Goal: Transaction & Acquisition: Purchase product/service

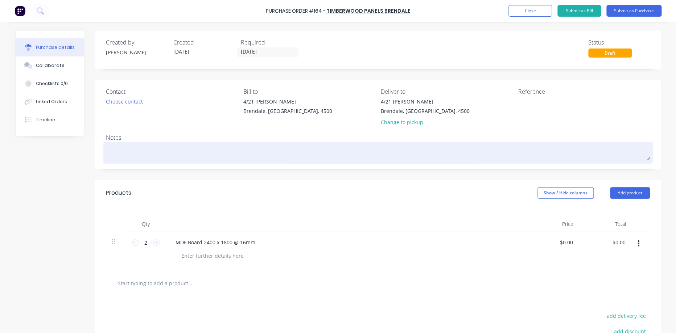
click at [158, 147] on textarea at bounding box center [378, 152] width 544 height 16
type textarea "V"
type textarea "x"
type textarea "Vi"
type textarea "x"
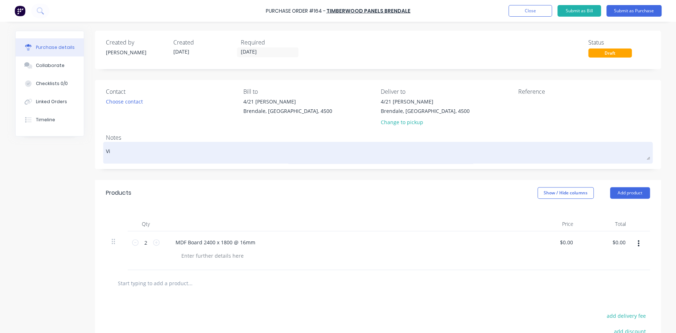
type textarea "Vin"
type textarea "x"
type textarea "Viny"
type textarea "x"
type textarea "Viny"
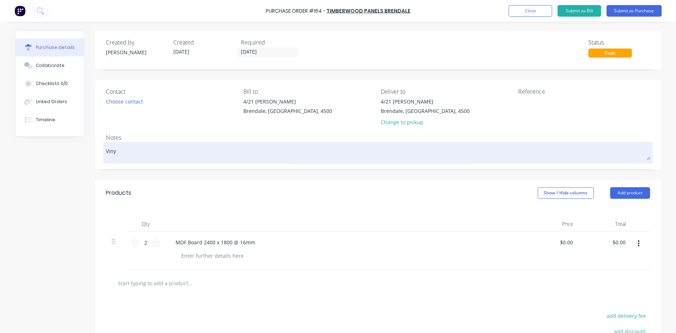
type textarea "x"
type textarea "Viny"
type textarea "x"
type textarea "Vinyl"
type textarea "x"
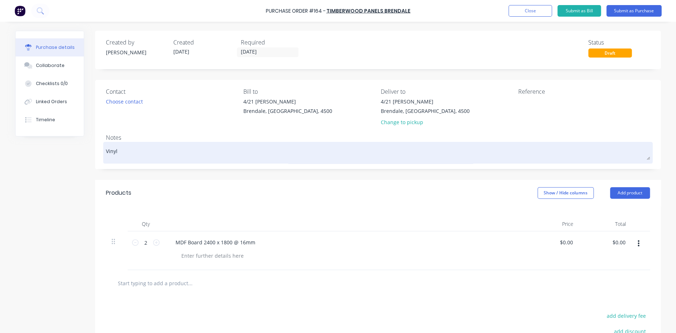
type textarea "Vinyl"
type textarea "x"
type textarea "Vinyl r"
type textarea "x"
type textarea "Vinyl"
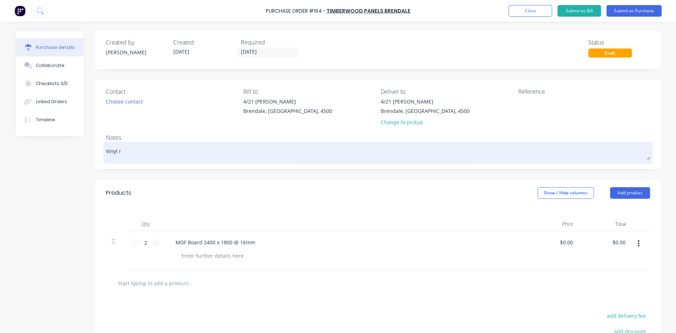
type textarea "x"
type textarea "Vinyl r"
type textarea "x"
type textarea "Vinyl ro"
type textarea "x"
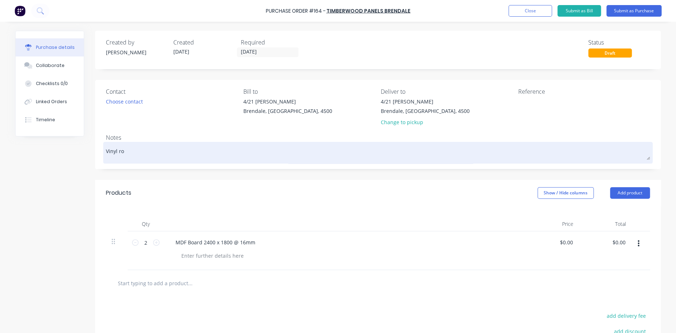
type textarea "Vinyl roo"
type textarea "x"
type textarea "Vinyl room"
type textarea "x"
type textarea "Vinyl room"
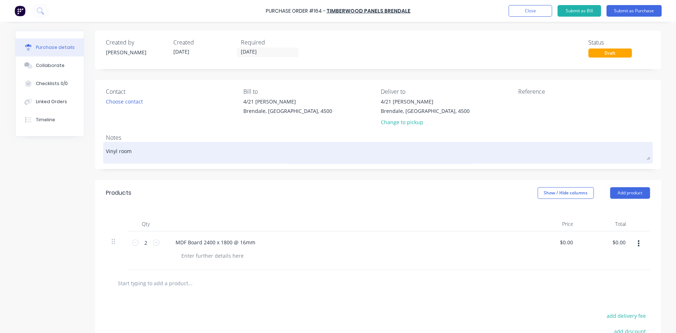
type textarea "x"
type textarea "Vinyl room t"
type textarea "x"
type textarea "Vinyl room ta"
type textarea "x"
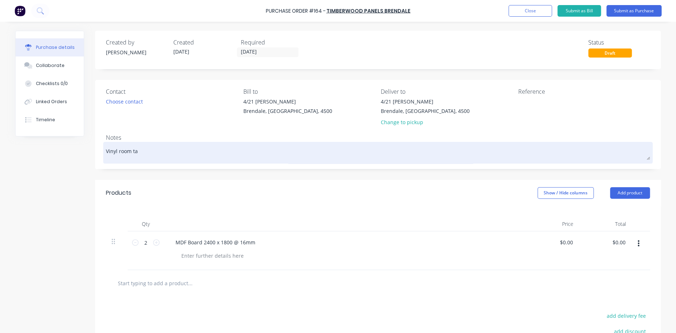
type textarea "Vinyl room tab"
type textarea "x"
type textarea "Vinyl room tabl"
type textarea "x"
type textarea "Vinyl room table"
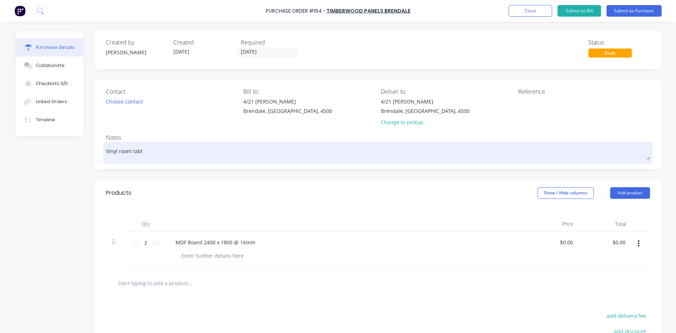
type textarea "x"
type textarea "Vinyl room table"
type textarea "x"
type textarea "Vinyl room table r"
type textarea "x"
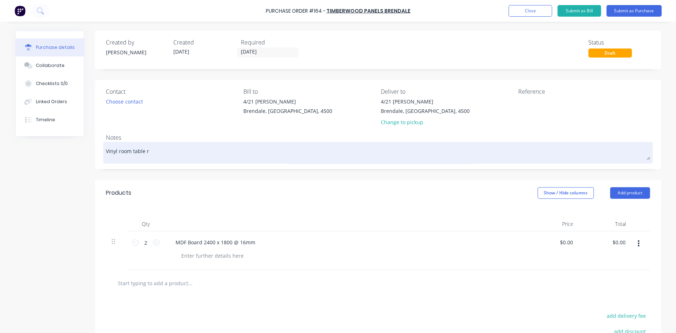
type textarea "Vinyl room table re"
type textarea "x"
type textarea "Vinyl room table rep"
type textarea "x"
type textarea "Vinyl room table repl"
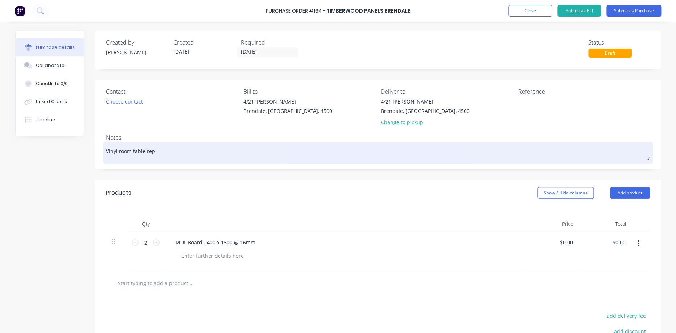
type textarea "x"
type textarea "Vinyl room table repla"
type textarea "x"
type textarea "Vinyl room table replac"
type textarea "x"
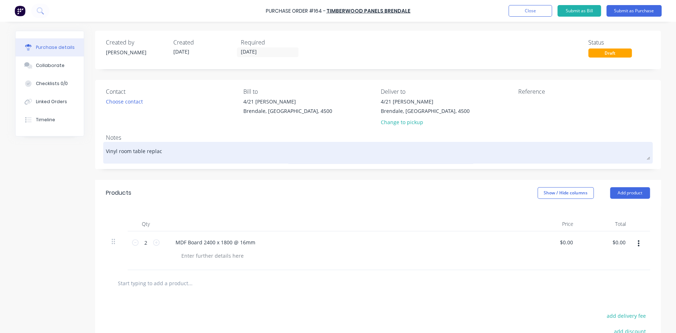
type textarea "Vinyl room table replace"
type textarea "x"
type textarea "Vinyl room table replacem"
type textarea "x"
type textarea "Vinyl room table replaceme"
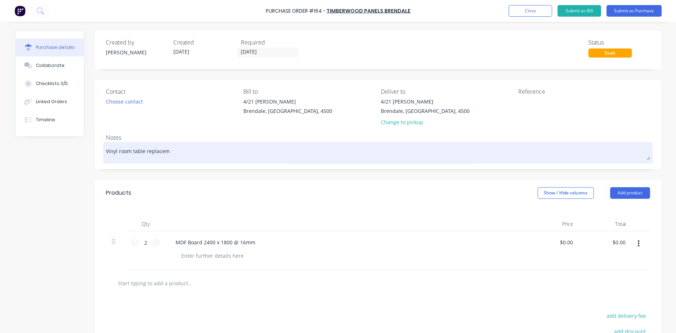
type textarea "x"
type textarea "Vinyl room table replacemet"
type textarea "x"
type textarea "Vinyl room table replacemetn"
type textarea "x"
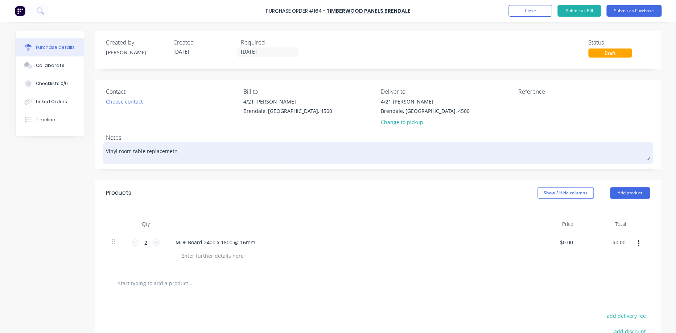
type textarea "Vinyl room table replacemet"
type textarea "x"
type textarea "Vinyl room table replaceme"
type textarea "x"
type textarea "Vinyl room table replacemen"
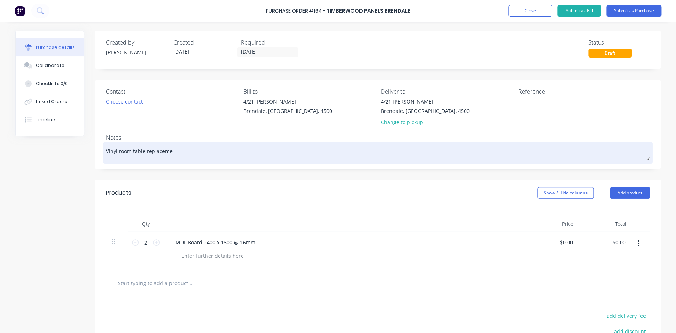
type textarea "x"
type textarea "Vinyl room table replacement"
type textarea "x"
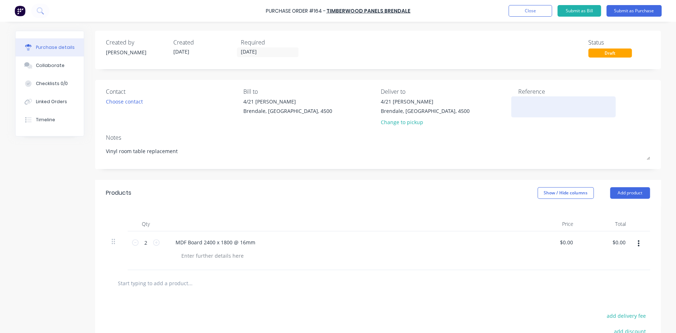
type textarea "Vinyl room table replacement"
click at [518, 107] on div at bounding box center [563, 107] width 91 height 18
click at [518, 106] on div at bounding box center [563, 107] width 91 height 18
click at [625, 14] on button "Submit as Purchase" at bounding box center [633, 11] width 55 height 12
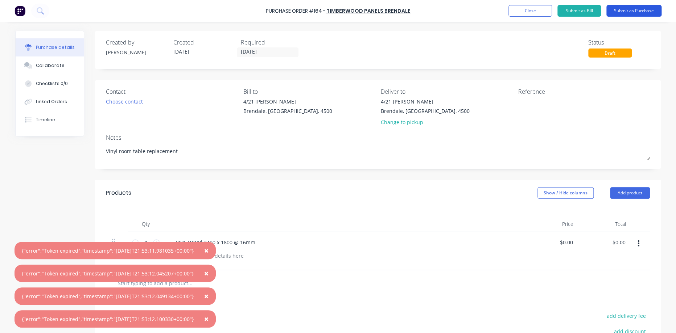
type textarea "x"
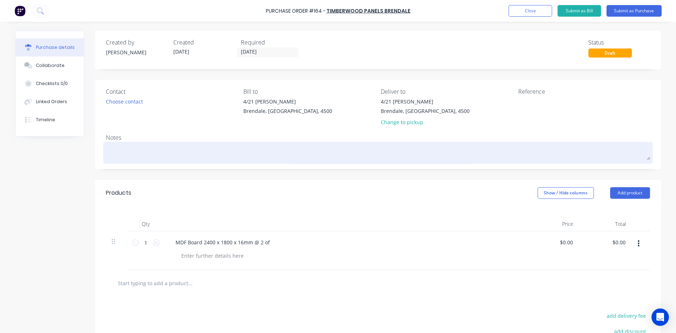
click at [167, 144] on div at bounding box center [378, 153] width 544 height 18
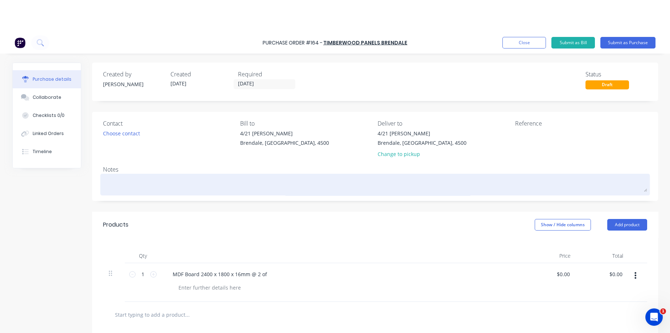
click at [165, 148] on div "Contact Choose contact [PERSON_NAME] to [STREET_ADDRESS][PERSON_NAME], 4500 Del…" at bounding box center [374, 156] width 565 height 89
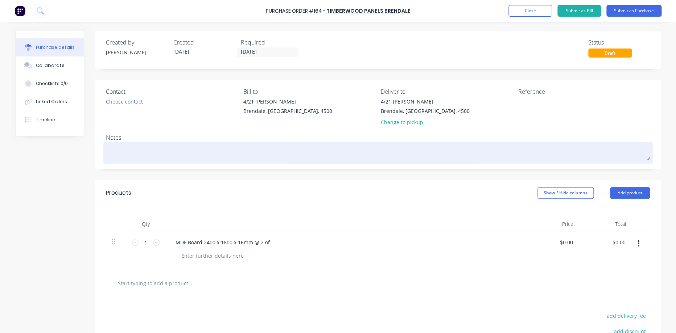
click at [170, 157] on textarea at bounding box center [378, 152] width 544 height 16
type textarea "V"
type textarea "x"
type textarea "Vi"
type textarea "x"
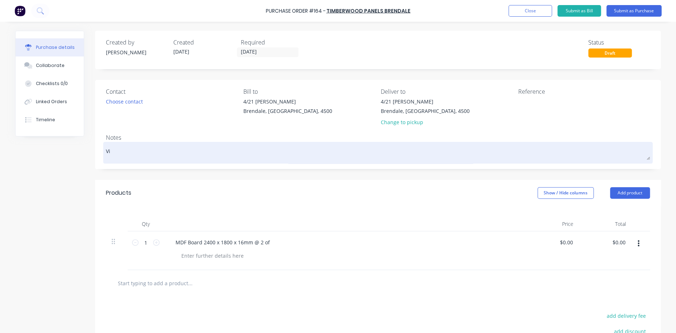
type textarea "Vin"
type textarea "x"
type textarea "Viny"
type textarea "x"
type textarea "Vinyl"
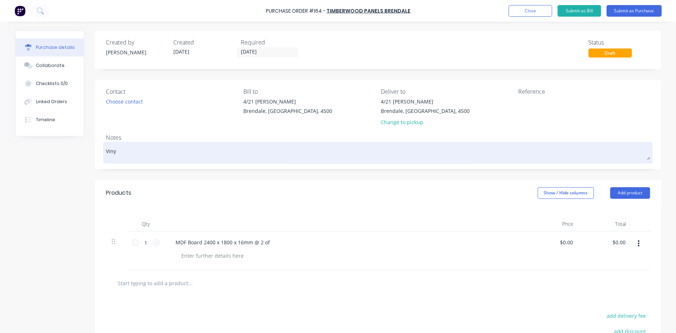
type textarea "x"
type textarea "Vinyl"
type textarea "x"
type textarea "Vinyl R"
type textarea "x"
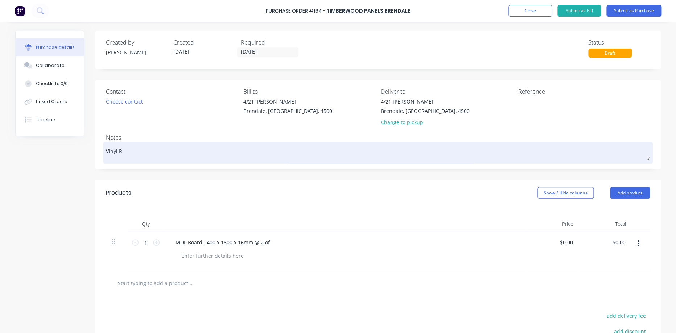
type textarea "Vinyl Ro"
type textarea "x"
type textarea "Vinyl Roo"
type textarea "x"
type textarea "Vinyl Room"
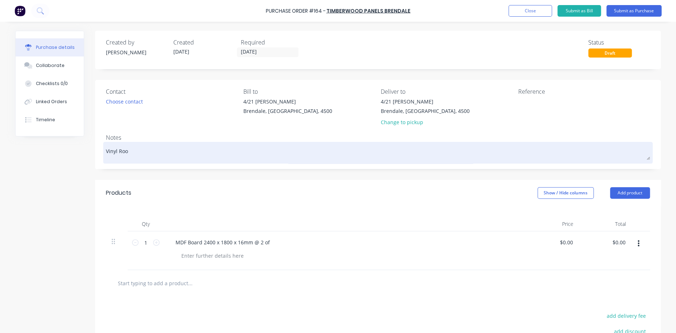
type textarea "x"
type textarea "Vinyl Roo"
type textarea "x"
type textarea "Vinyl Ro"
type textarea "x"
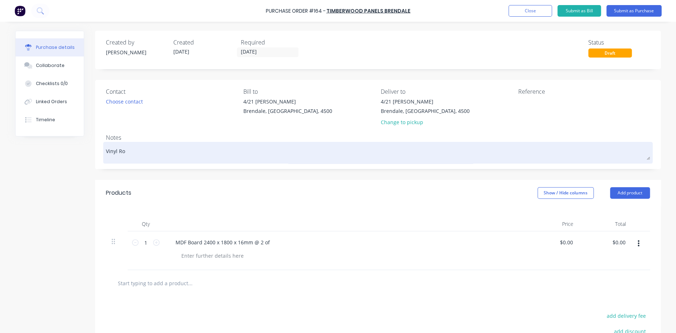
type textarea "Vinyl R"
type textarea "x"
type textarea "Vinyl"
type textarea "x"
type textarea "Vinyl r"
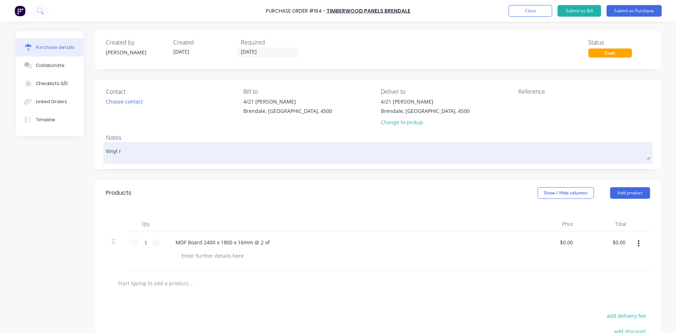
type textarea "x"
type textarea "Vinyl ro"
type textarea "x"
type textarea "Vinyl roo"
type textarea "x"
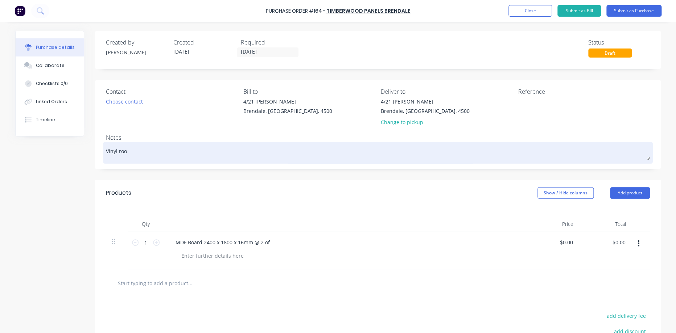
type textarea "Vinyl room"
type textarea "x"
type textarea "Vinyl room"
type textarea "x"
type textarea "Vinyl room t"
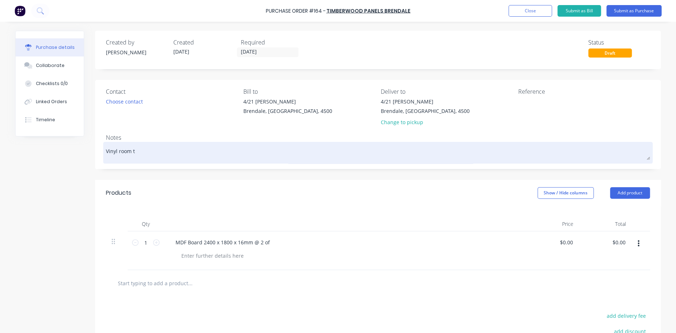
type textarea "x"
type textarea "Vinyl room ta"
type textarea "x"
type textarea "Vinyl room tab"
type textarea "x"
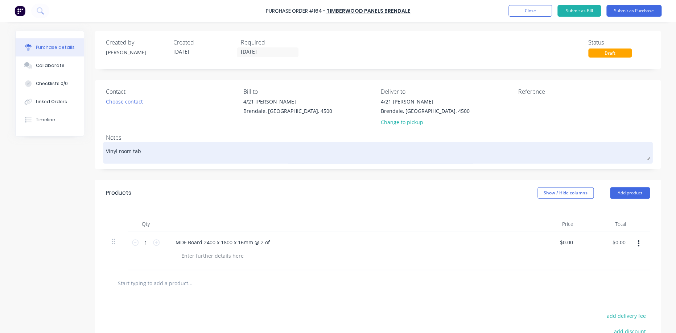
type textarea "Vinyl room tabl"
type textarea "x"
type textarea "Vinyl room table"
type textarea "x"
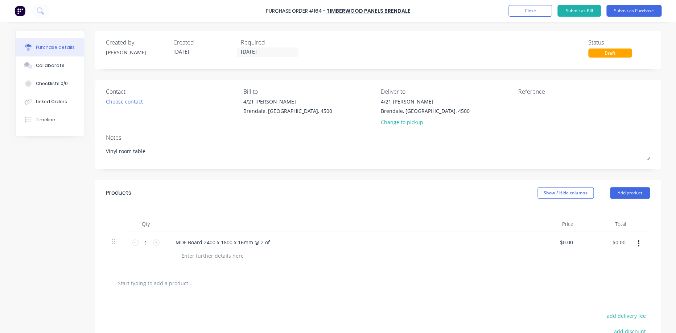
type textarea "Vinyl room table"
type textarea "x"
type textarea "Vinyl room table r"
type textarea "x"
type textarea "Vinyl room table re"
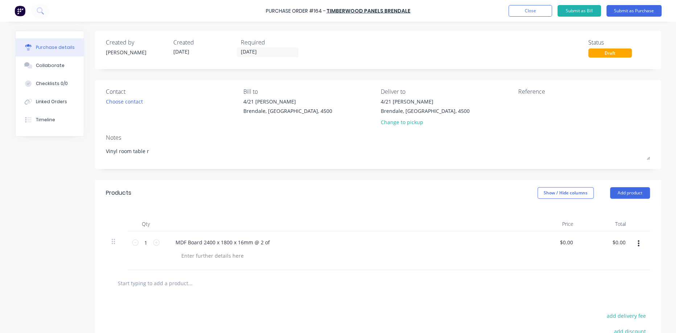
type textarea "x"
type textarea "Vinyl room table rep"
type textarea "x"
type textarea "Vinyl room table repl"
type textarea "x"
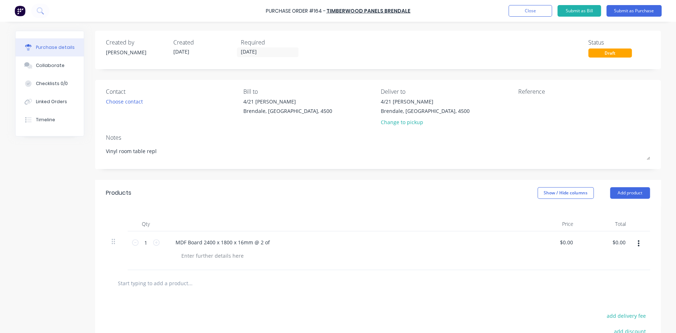
type textarea "Vinyl room table repla"
type textarea "x"
type textarea "Vinyl room table replac"
type textarea "x"
type textarea "Vinyl room table replace"
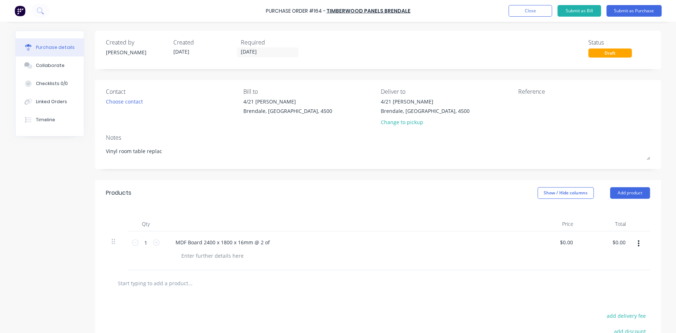
type textarea "x"
type textarea "Vinyl room table replacem"
type textarea "x"
type textarea "Vinyl room table replaceme"
type textarea "x"
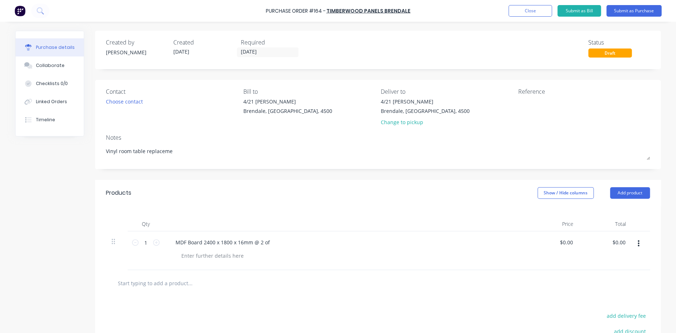
type textarea "Vinyl room table replacemen"
type textarea "x"
type textarea "Vinyl room table replacement"
type textarea "x"
type textarea "Vinyl room table replacement"
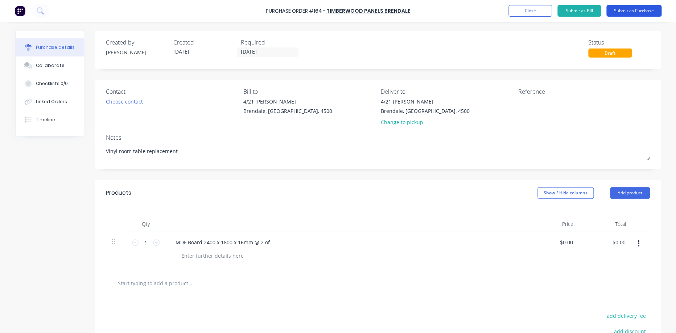
click at [618, 9] on button "Submit as Purchase" at bounding box center [633, 11] width 55 height 12
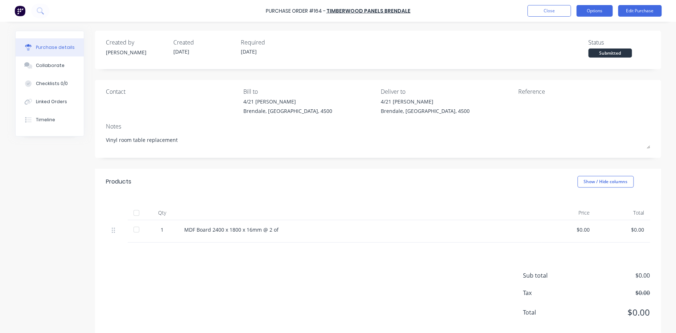
click at [604, 16] on button "Options" at bounding box center [594, 11] width 36 height 12
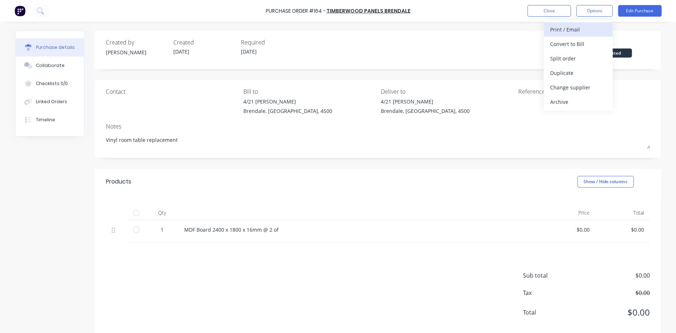
click at [587, 35] on button "Print / Email" at bounding box center [577, 29] width 69 height 14
click at [571, 54] on div "Without pricing" at bounding box center [578, 58] width 56 height 11
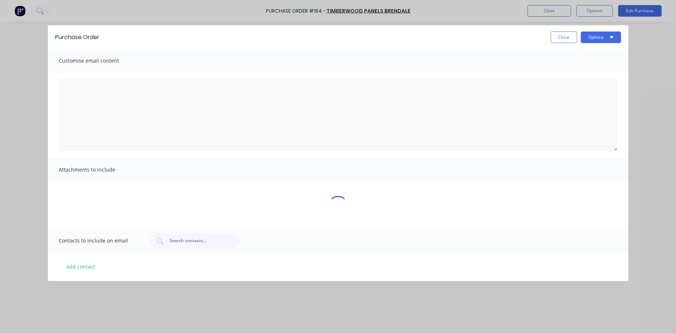
type textarea "x"
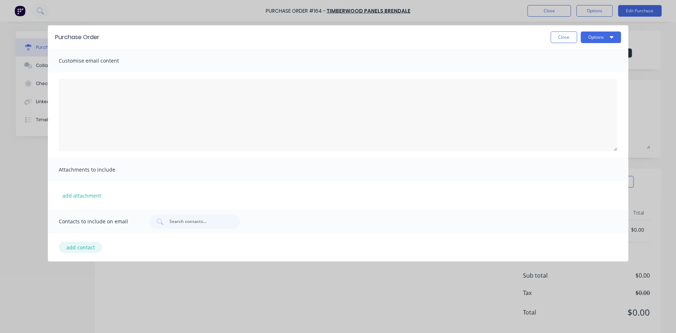
click at [76, 247] on button "add contact" at bounding box center [80, 247] width 43 height 11
select select "AU"
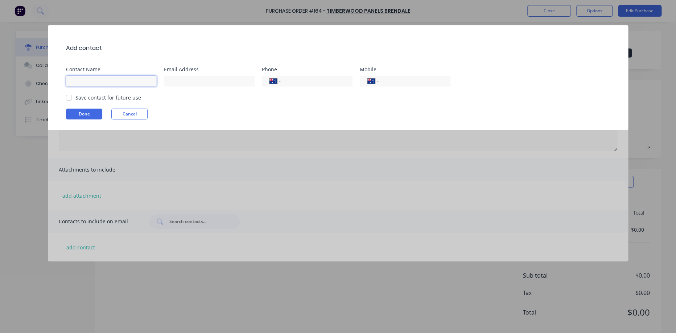
click at [119, 86] on input at bounding box center [111, 81] width 91 height 11
type input "Timberwood Panels Brendale"
type input "[EMAIL_ADDRESS][DOMAIN_NAME]"
type input "[PHONE_NUMBER]"
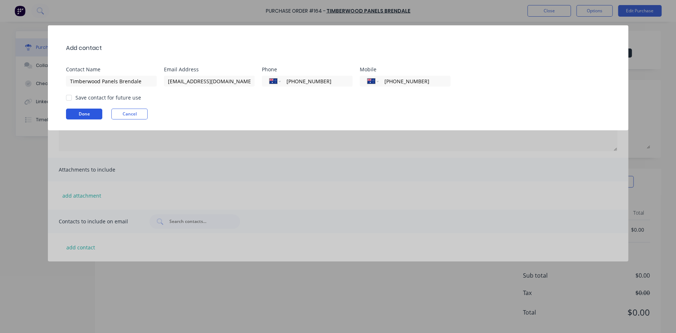
click at [96, 113] on button "Done" at bounding box center [84, 114] width 36 height 11
type textarea "x"
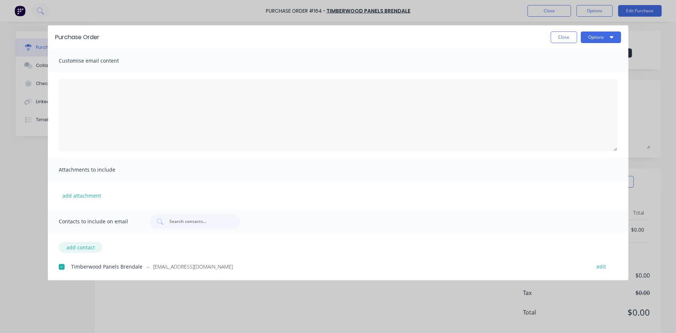
click at [86, 248] on button "add contact" at bounding box center [80, 247] width 43 height 11
select select "AU"
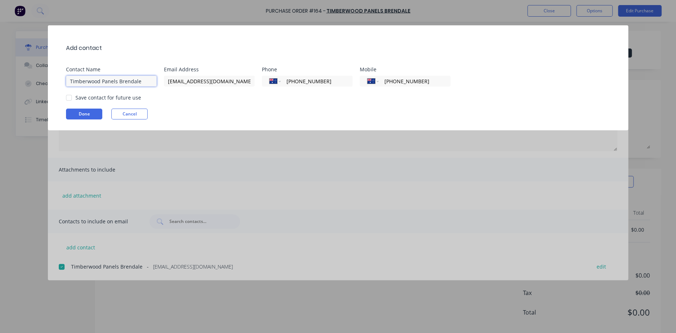
click at [122, 82] on input "Timberwood Panels Brendale" at bounding box center [111, 81] width 91 height 11
click at [148, 79] on input "Timberwood Panels Brendale" at bounding box center [111, 81] width 91 height 11
click at [148, 78] on input "Timberwood Panels Brendale" at bounding box center [111, 81] width 91 height 11
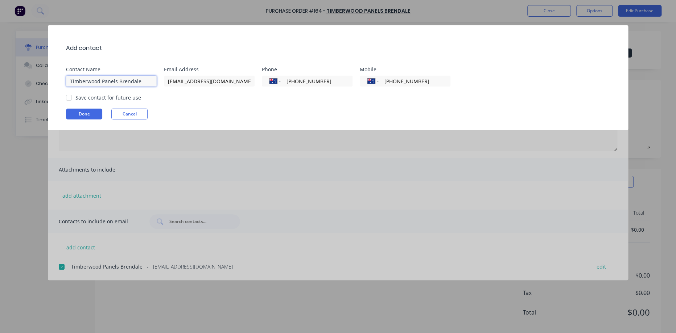
click at [147, 80] on input "Timberwood Panels Brendale" at bounding box center [111, 81] width 91 height 11
click at [146, 79] on input "Timberwood Panels Brendale" at bounding box center [111, 81] width 91 height 11
click at [150, 77] on input "Timberwood Panels Brendale" at bounding box center [111, 81] width 91 height 11
click at [142, 82] on input "Timberwood Panels Brendale" at bounding box center [111, 81] width 91 height 11
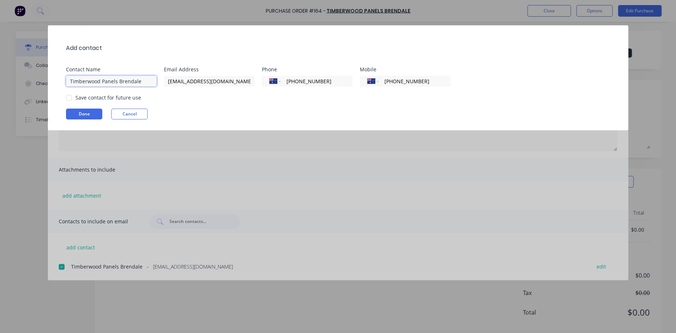
click at [142, 82] on input "Timberwood Panels Brendale" at bounding box center [111, 81] width 91 height 11
click at [142, 81] on input "Timberwood Panels Brendale" at bounding box center [111, 81] width 91 height 11
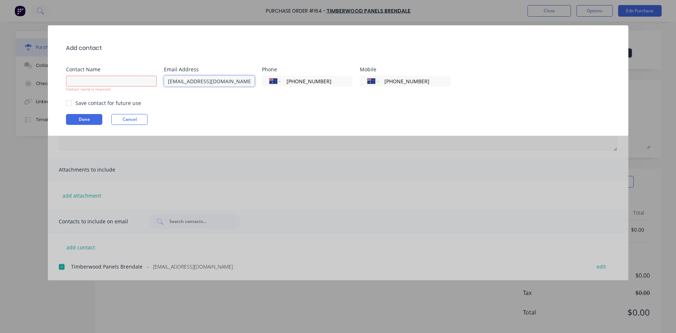
click at [213, 80] on input "[EMAIL_ADDRESS][DOMAIN_NAME]" at bounding box center [209, 81] width 91 height 11
click at [214, 80] on input "[EMAIL_ADDRESS][DOMAIN_NAME]" at bounding box center [209, 81] width 91 height 11
drag, startPoint x: 214, startPoint y: 80, endPoint x: 256, endPoint y: 82, distance: 42.8
click at [214, 81] on input "[EMAIL_ADDRESS][DOMAIN_NAME]" at bounding box center [209, 81] width 91 height 11
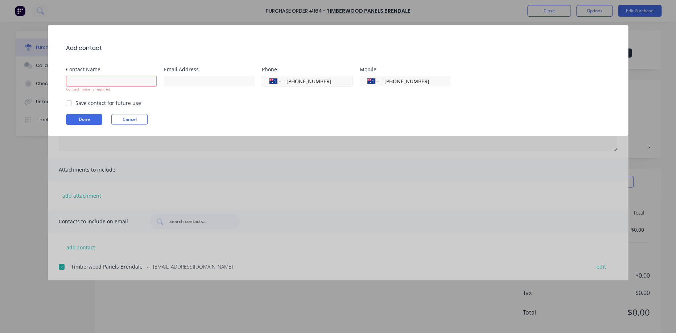
click at [305, 82] on input "[PHONE_NUMBER]" at bounding box center [315, 81] width 59 height 8
click at [306, 82] on input "[PHONE_NUMBER]" at bounding box center [315, 81] width 59 height 8
click at [405, 77] on div "International [GEOGRAPHIC_DATA] [GEOGRAPHIC_DATA] [GEOGRAPHIC_DATA] [GEOGRAPHIC…" at bounding box center [405, 81] width 91 height 11
click at [405, 77] on input "[PHONE_NUMBER]" at bounding box center [413, 81] width 59 height 8
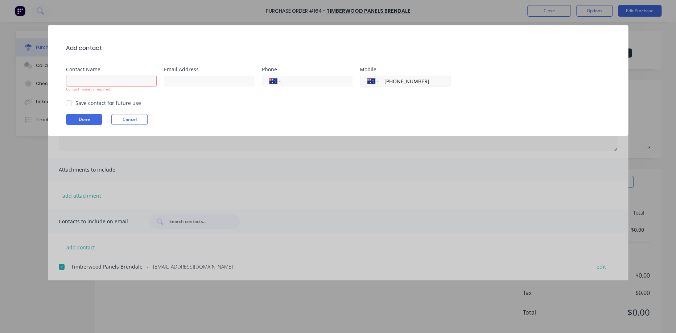
click at [405, 78] on input "[PHONE_NUMBER]" at bounding box center [413, 81] width 59 height 8
type input "[PHONE_NUMBER]"
click at [403, 80] on input "[PHONE_NUMBER]" at bounding box center [413, 81] width 59 height 8
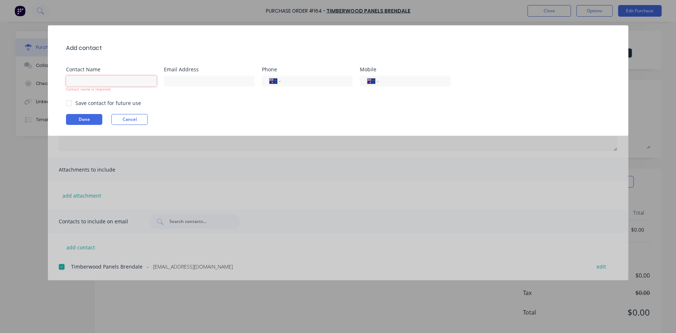
click at [103, 82] on input at bounding box center [111, 81] width 91 height 11
type input "[EMAIL_ADDRESS][DOMAIN_NAME]"
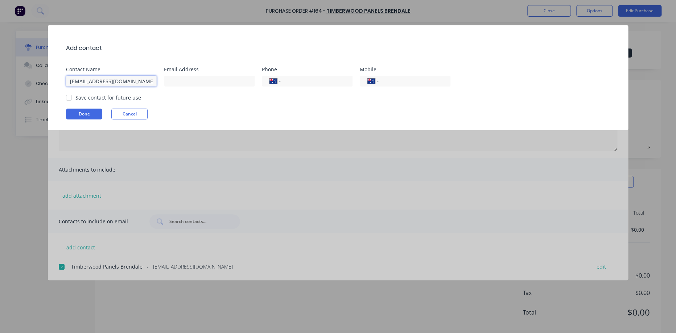
click at [105, 78] on input "[EMAIL_ADDRESS][DOMAIN_NAME]" at bounding box center [111, 81] width 91 height 11
click at [176, 85] on input at bounding box center [209, 81] width 91 height 11
paste input "[EMAIL_ADDRESS][DOMAIN_NAME]"
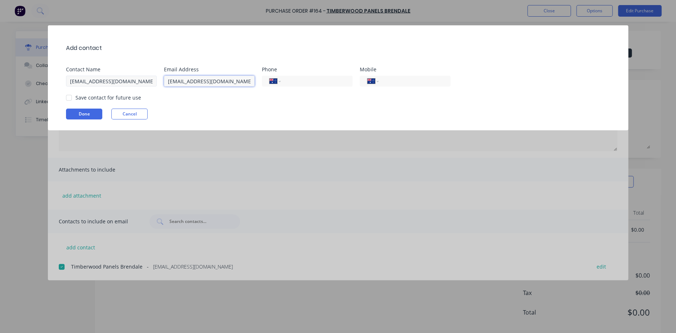
type input "[EMAIL_ADDRESS][DOMAIN_NAME]"
click at [139, 82] on input "[EMAIL_ADDRESS][DOMAIN_NAME]" at bounding box center [111, 81] width 91 height 11
click at [90, 82] on input "[EMAIL_ADDRESS][DOMAIN_NAME]" at bounding box center [111, 81] width 91 height 11
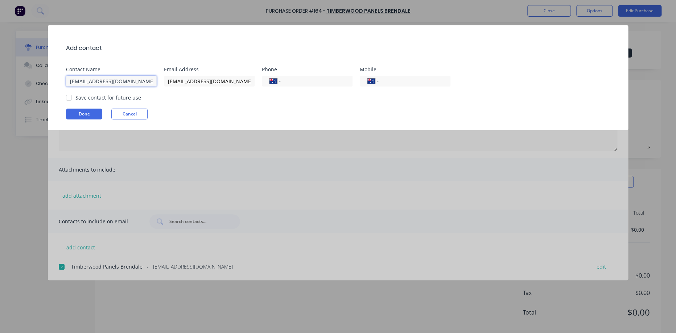
drag, startPoint x: 84, startPoint y: 80, endPoint x: 158, endPoint y: 86, distance: 74.5
click at [158, 86] on div "[EMAIL_ADDRESS][DOMAIN_NAME]" at bounding box center [115, 80] width 98 height 13
type input "Lauren"
click at [90, 115] on button "Done" at bounding box center [84, 114] width 36 height 11
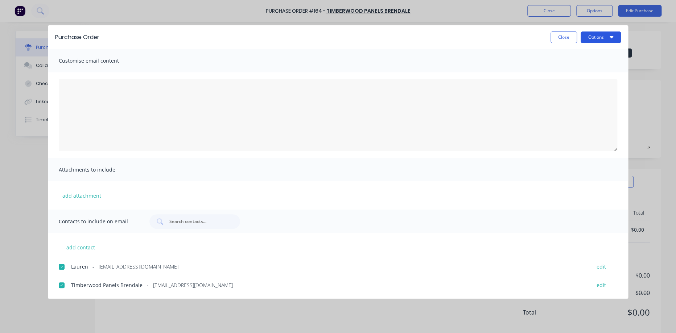
click at [591, 40] on button "Options" at bounding box center [600, 38] width 40 height 12
click at [586, 83] on div "Email" at bounding box center [586, 84] width 56 height 11
type textarea "x"
